Goal: Task Accomplishment & Management: Manage account settings

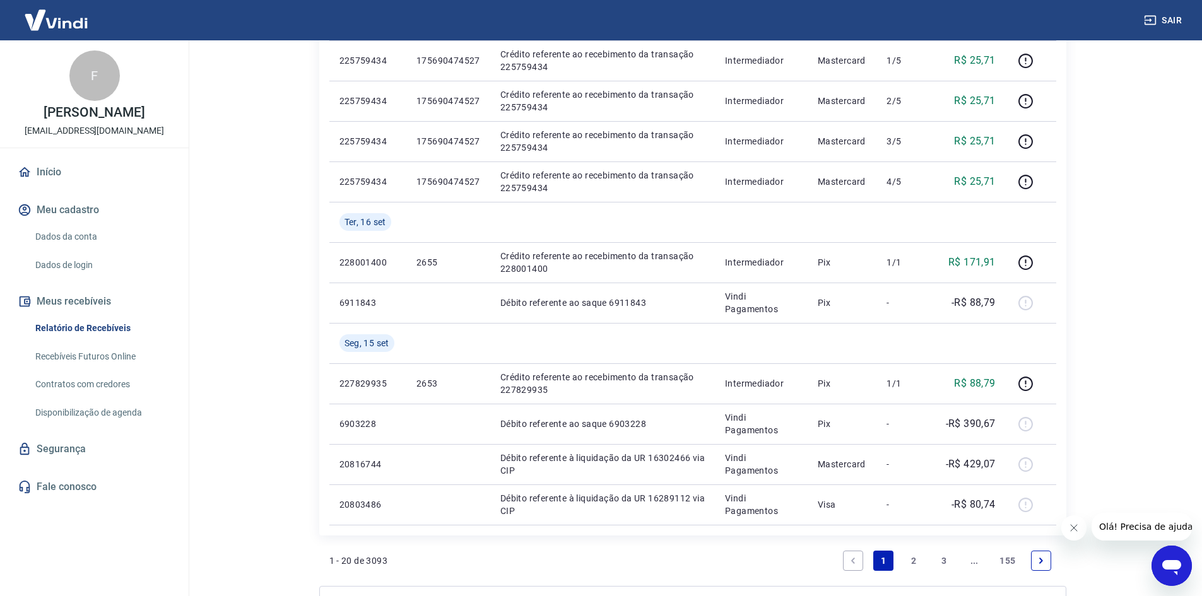
scroll to position [798, 0]
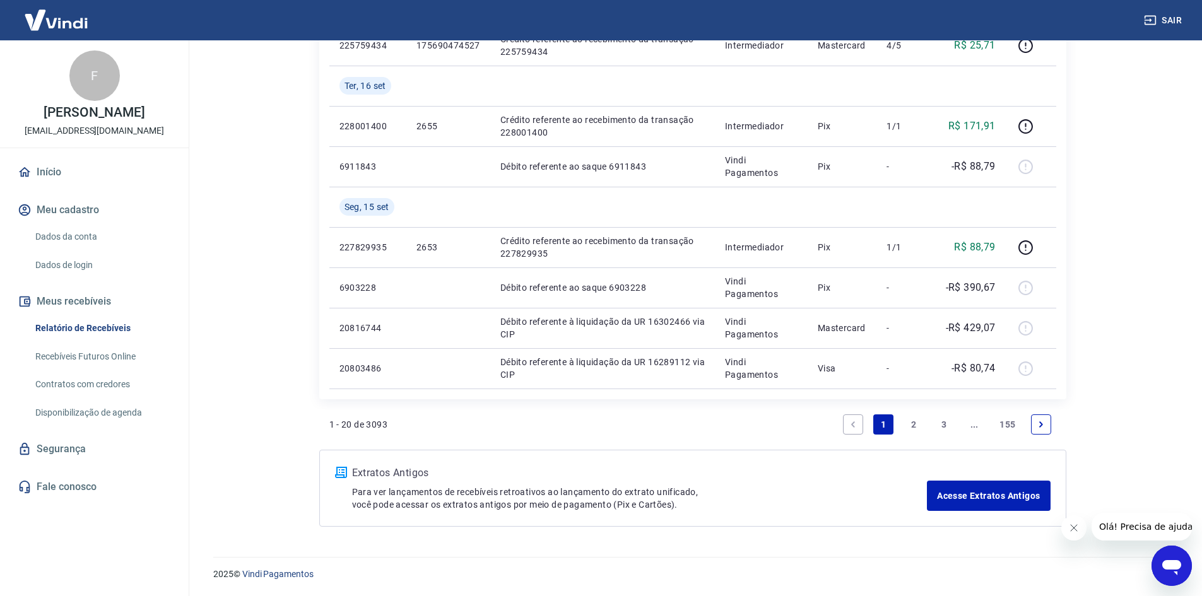
click at [1077, 527] on icon "Fechar mensagem da empresa" at bounding box center [1073, 528] width 10 height 10
click at [915, 423] on link "2" at bounding box center [914, 425] width 20 height 20
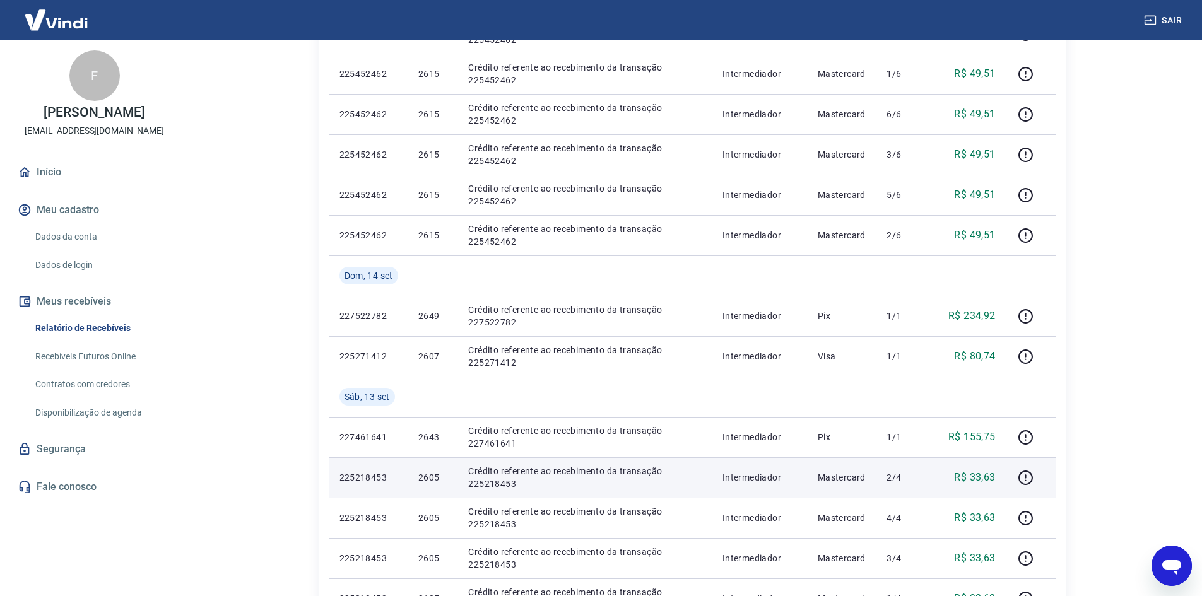
scroll to position [694, 0]
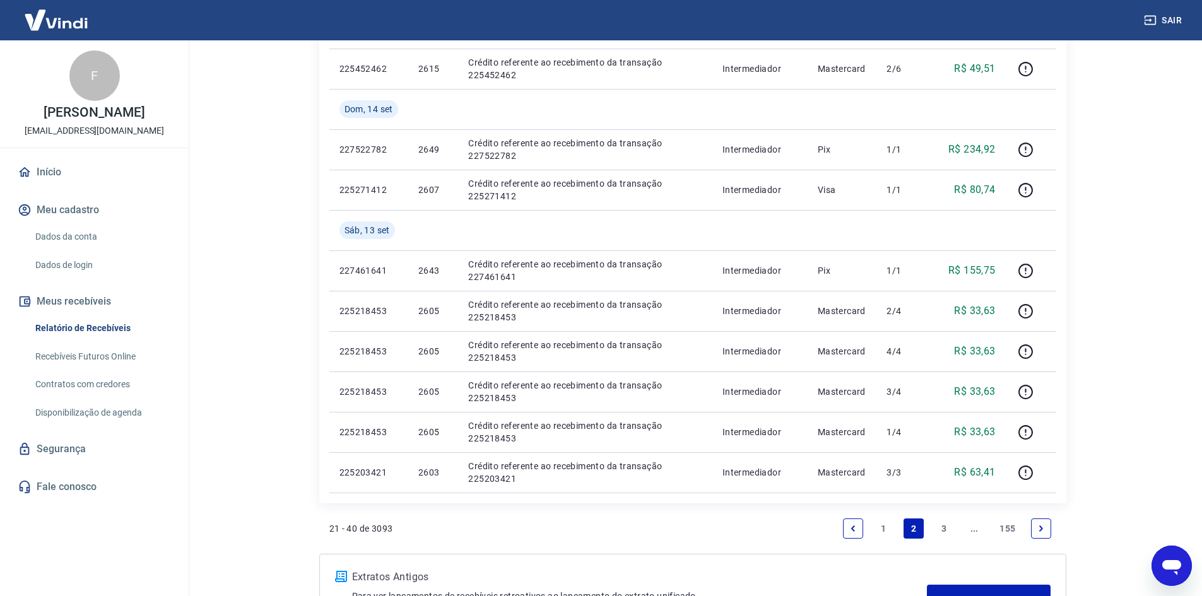
click at [941, 526] on link "3" at bounding box center [944, 529] width 20 height 20
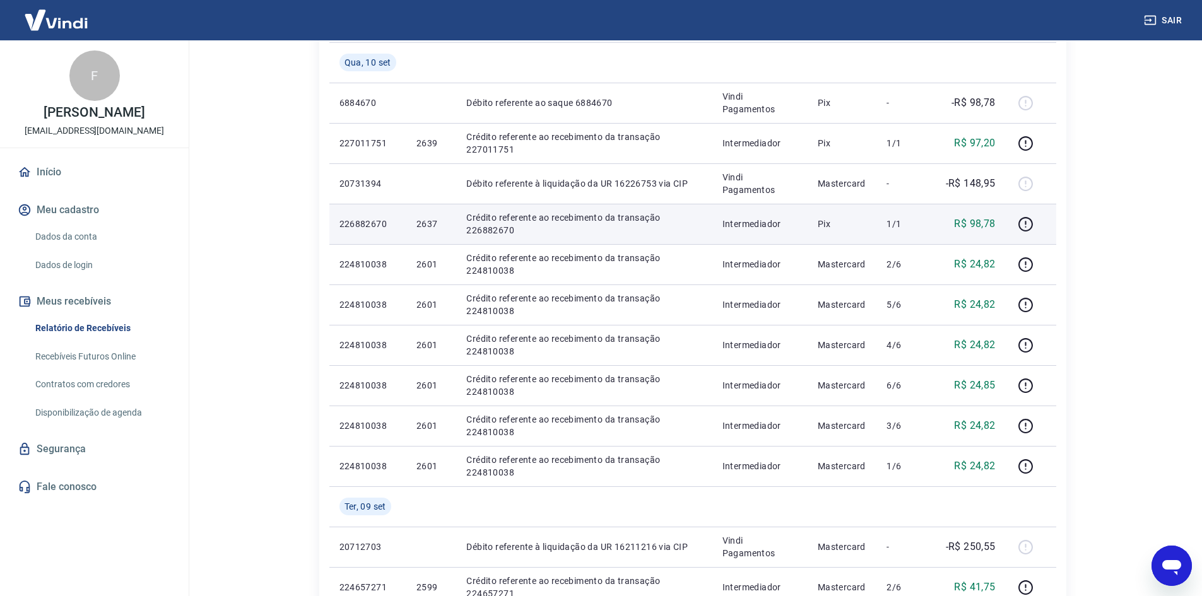
scroll to position [505, 0]
